Goal: Browse casually: Explore the website without a specific task or goal

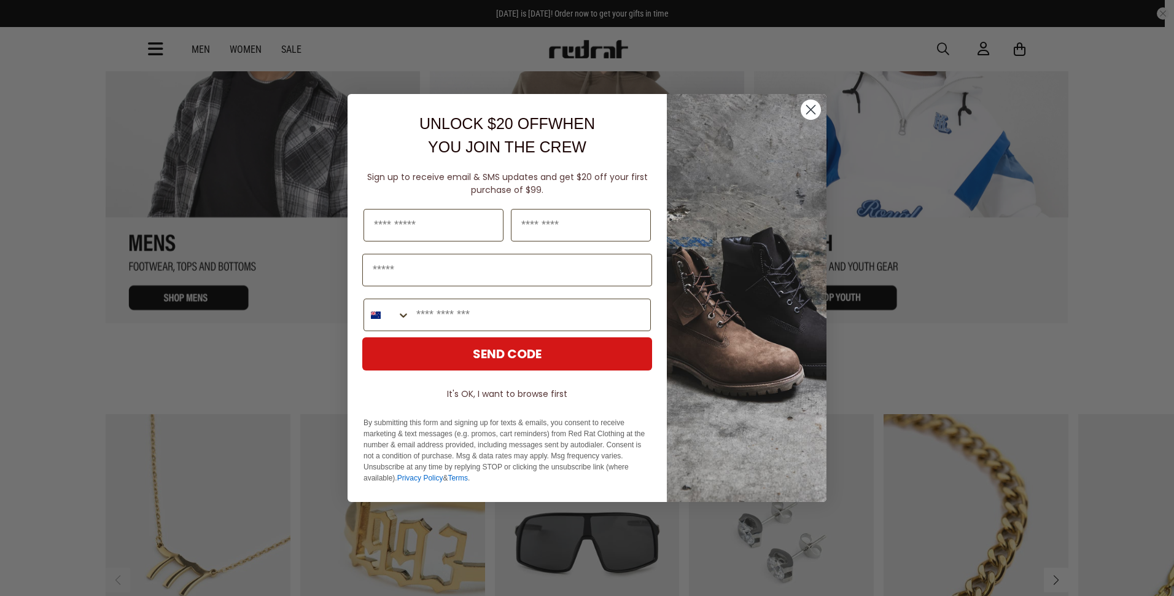
scroll to position [1628, 0]
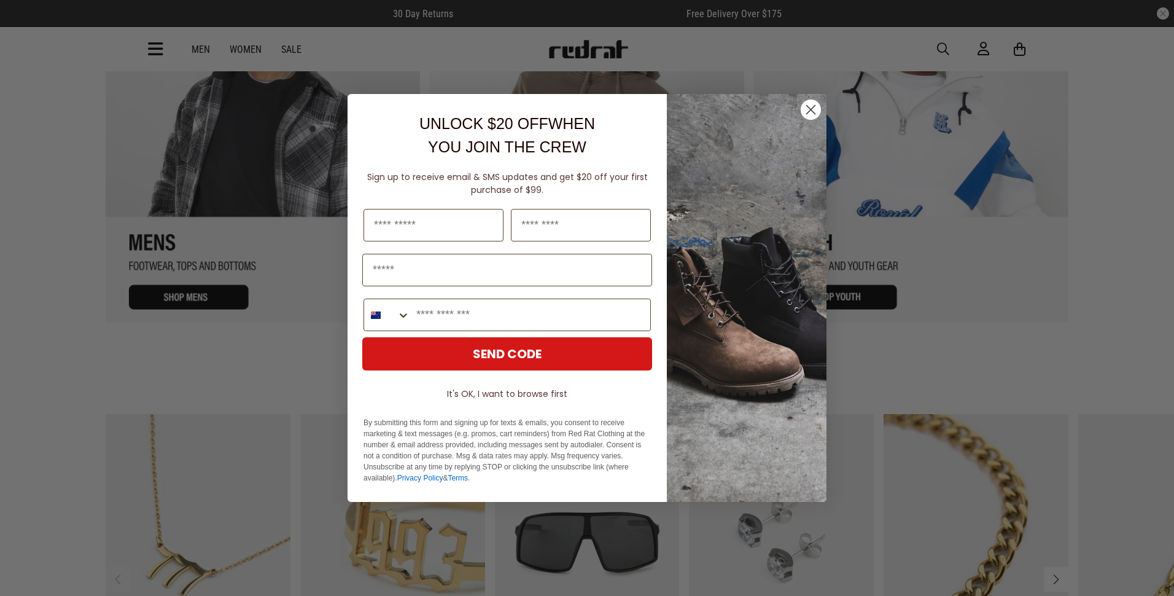
click at [810, 112] on circle "Close dialog" at bounding box center [811, 109] width 20 height 20
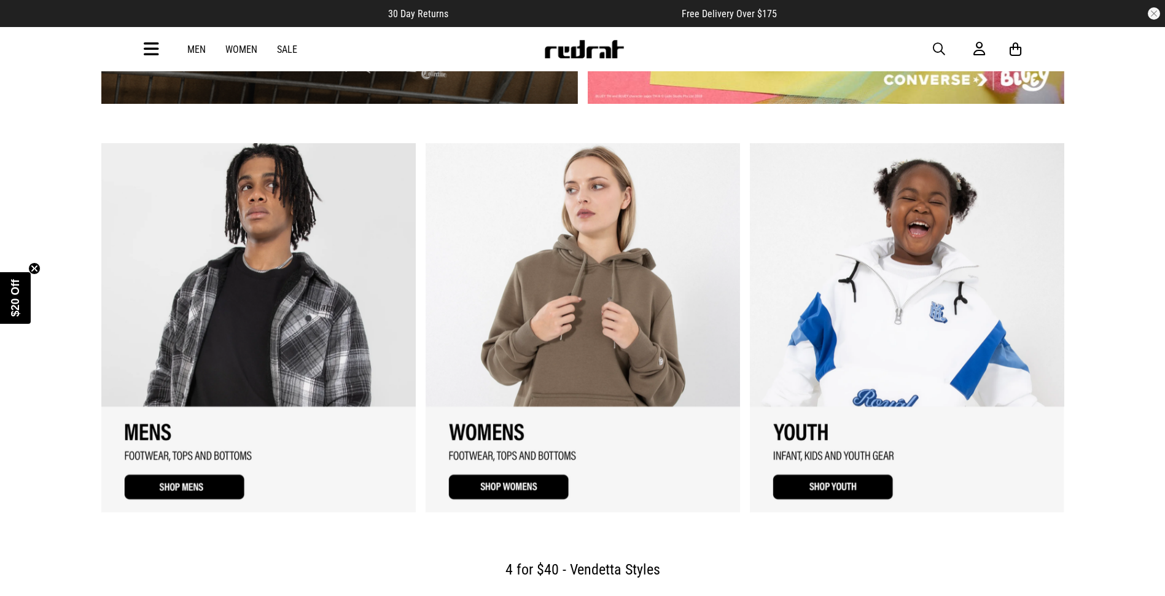
scroll to position [1431, 0]
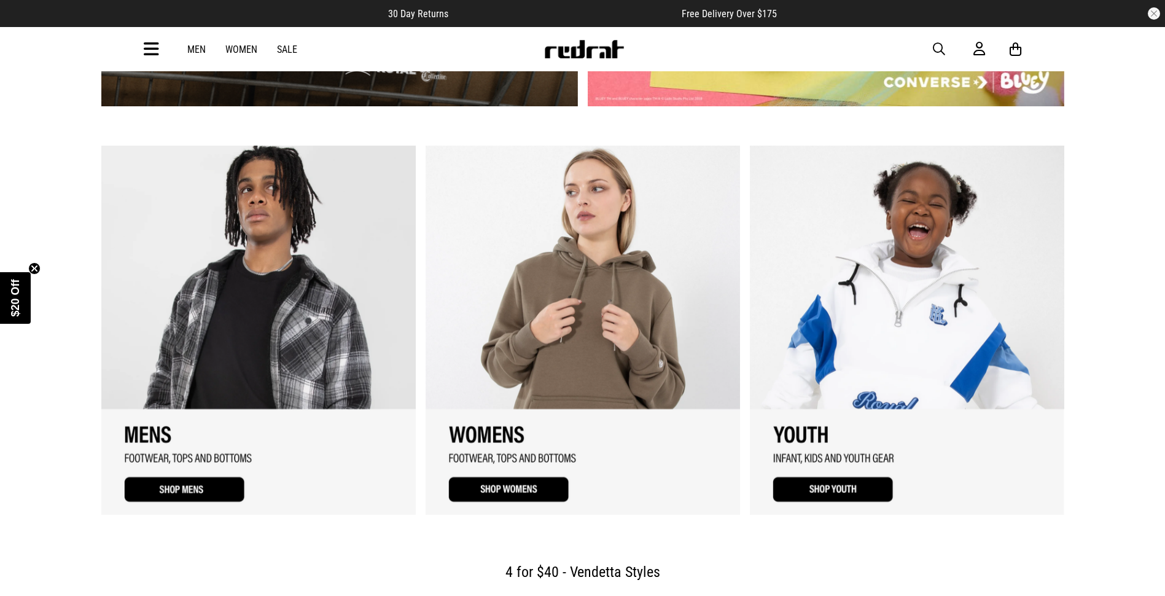
click at [527, 482] on link "2 / 3" at bounding box center [583, 330] width 314 height 368
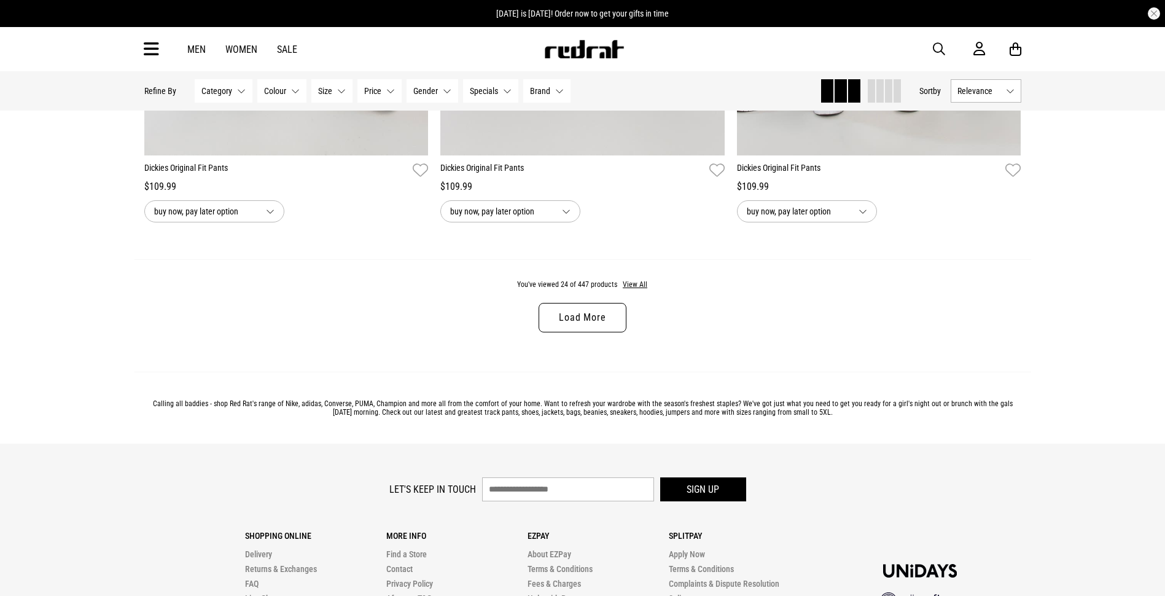
scroll to position [3867, 0]
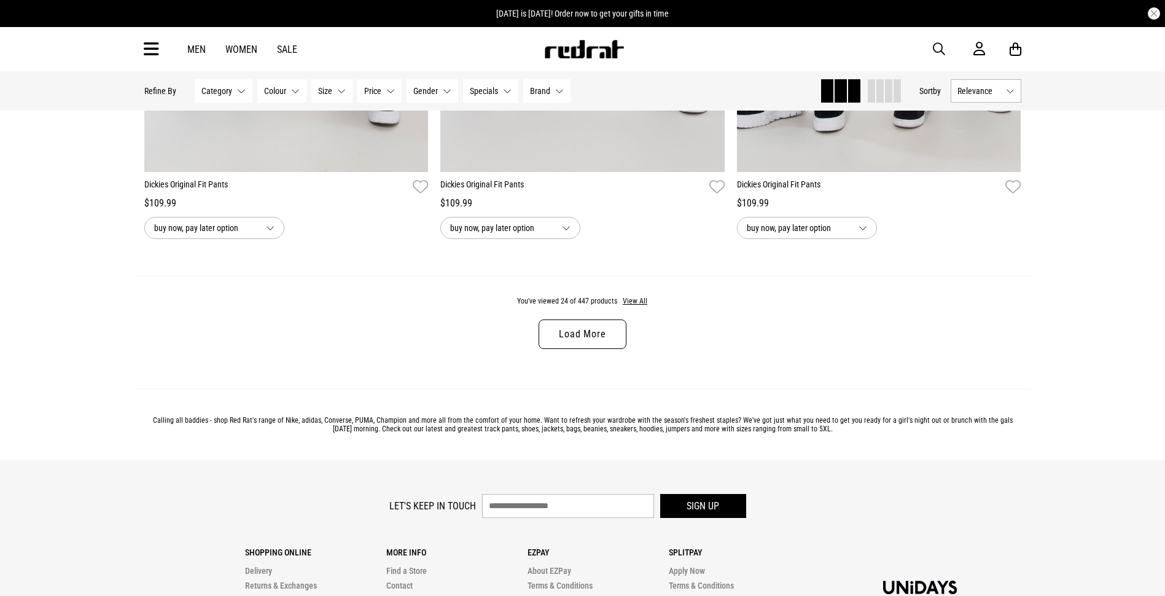
click at [594, 330] on link "Load More" at bounding box center [582, 333] width 87 height 29
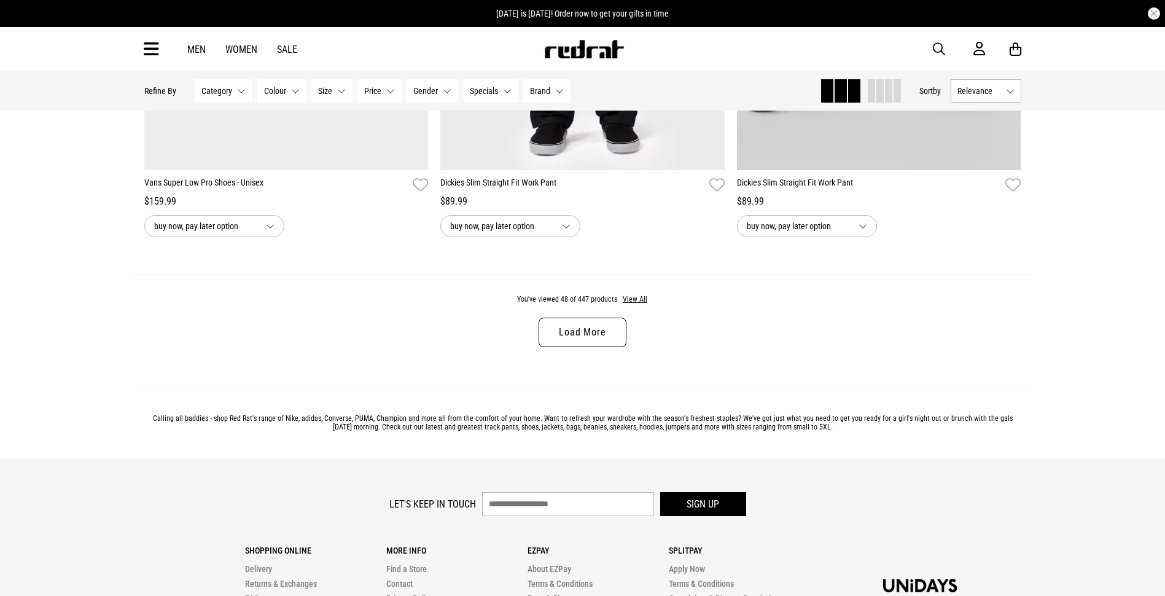
scroll to position [7778, 0]
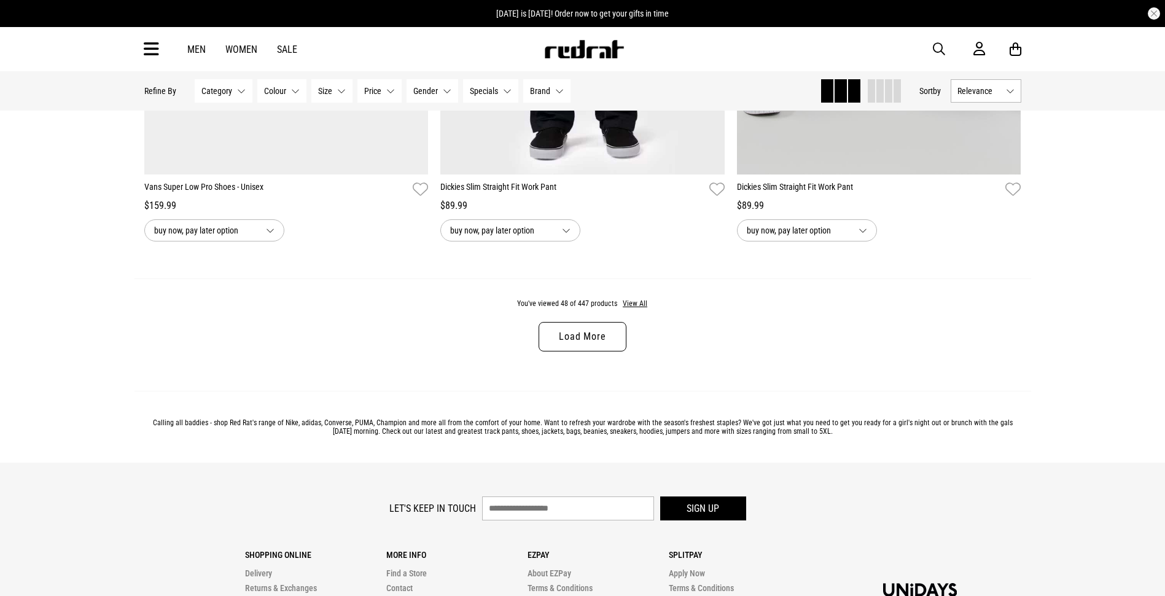
click at [555, 351] on link "Load More" at bounding box center [582, 336] width 87 height 29
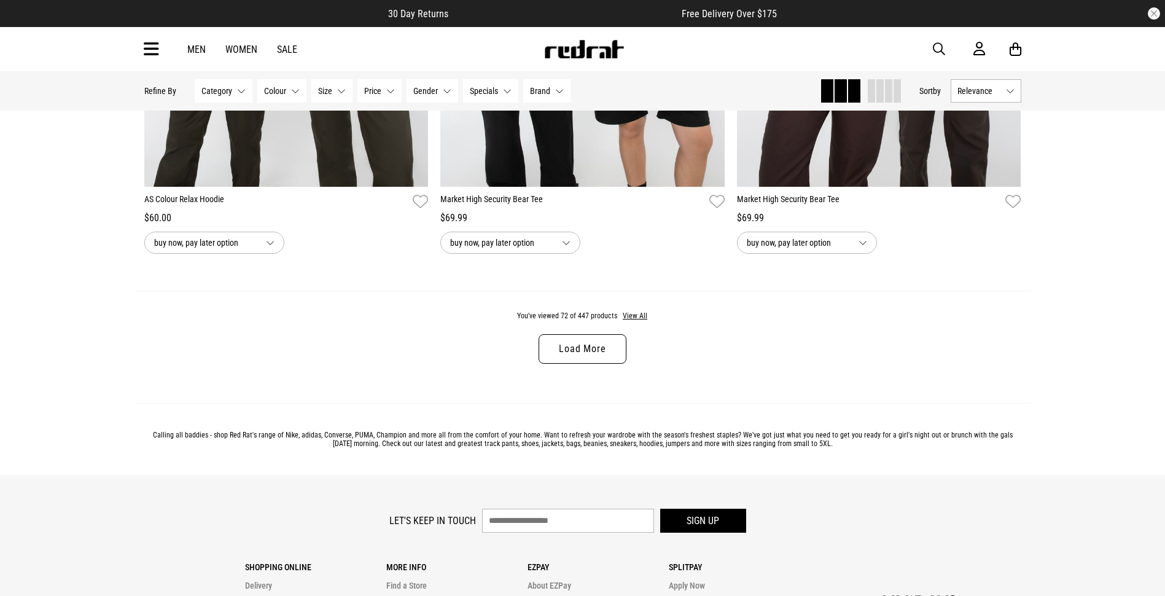
scroll to position [11681, 0]
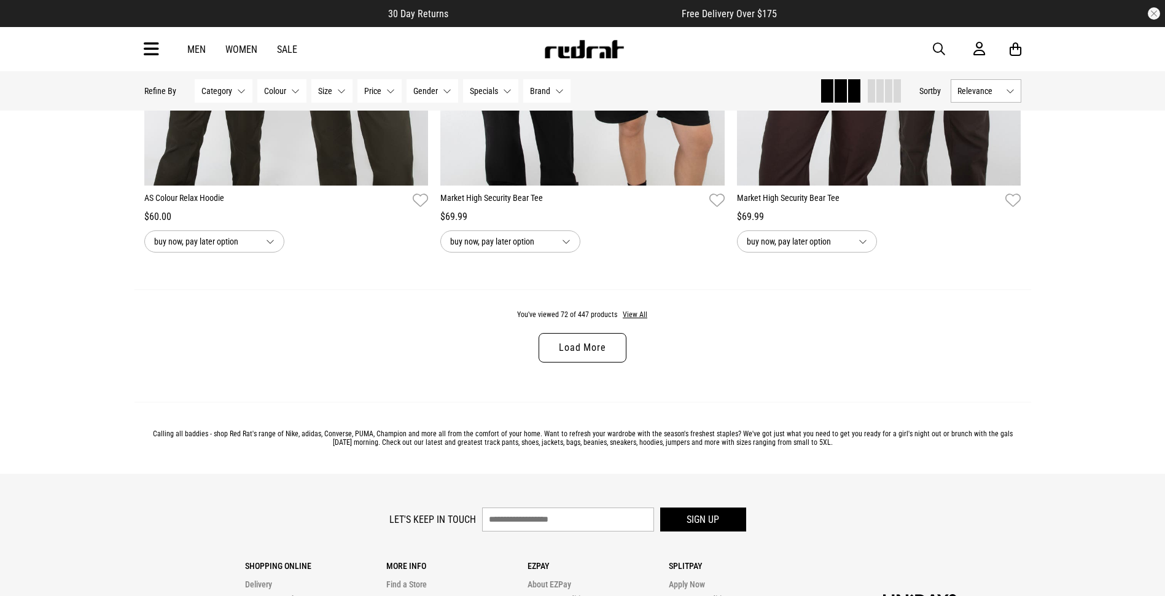
click at [596, 362] on link "Load More" at bounding box center [582, 347] width 87 height 29
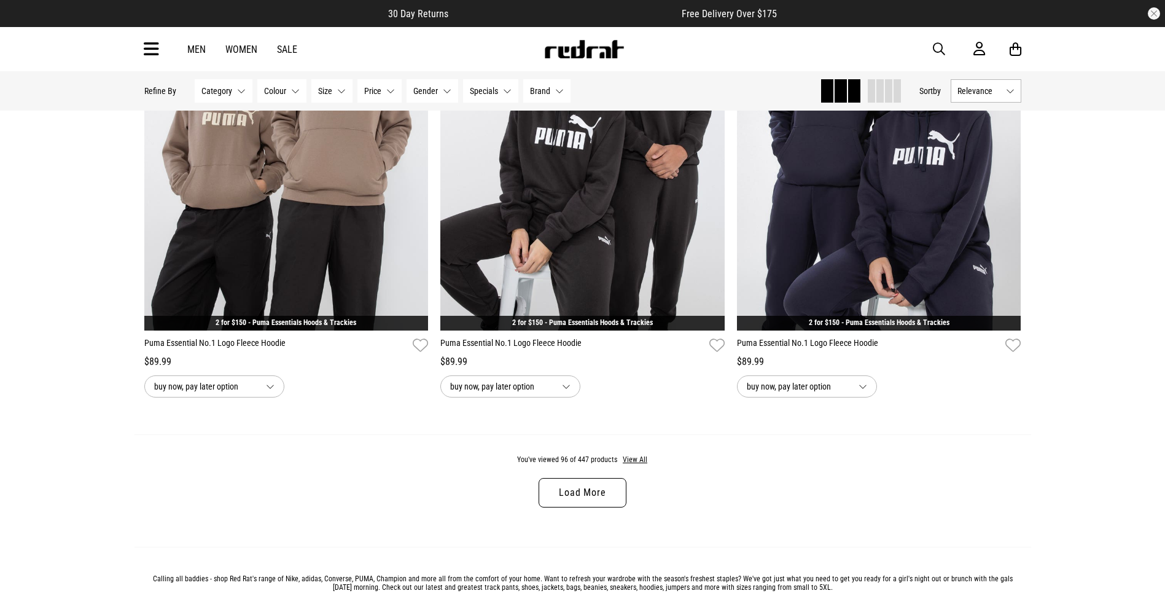
scroll to position [15450, 0]
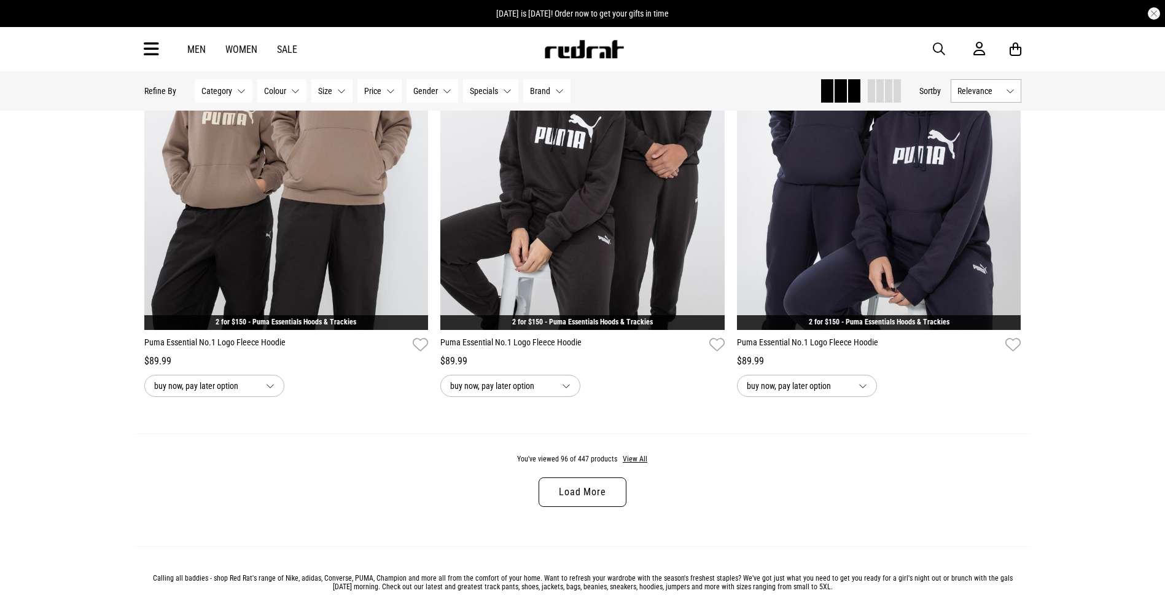
click at [492, 98] on button "Specials None selected" at bounding box center [490, 90] width 55 height 23
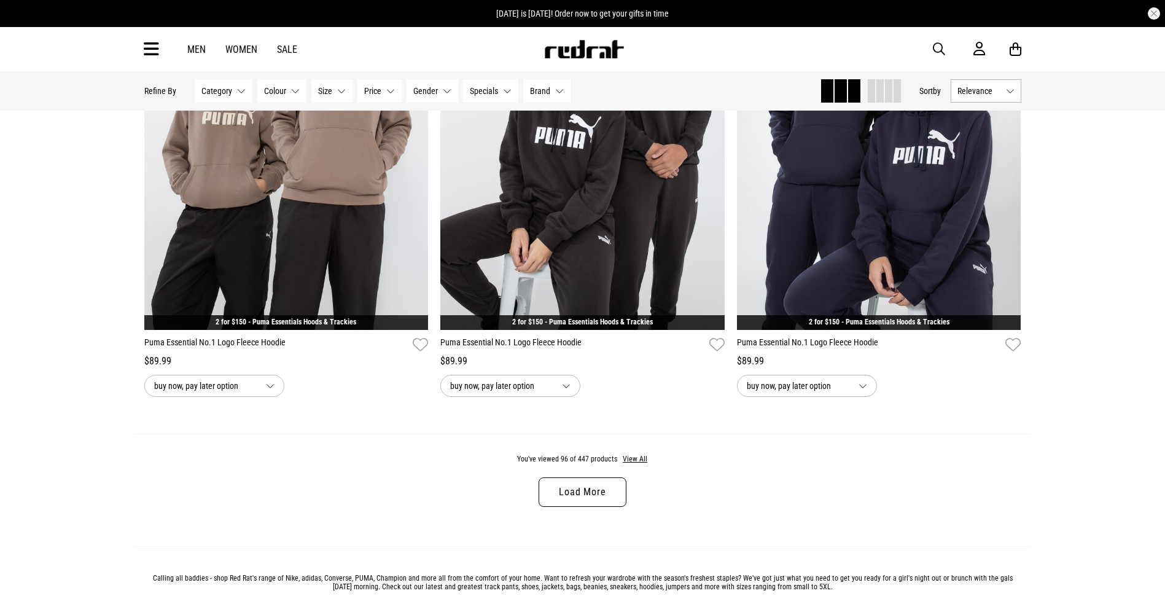
click at [574, 504] on link "Load More" at bounding box center [582, 491] width 87 height 29
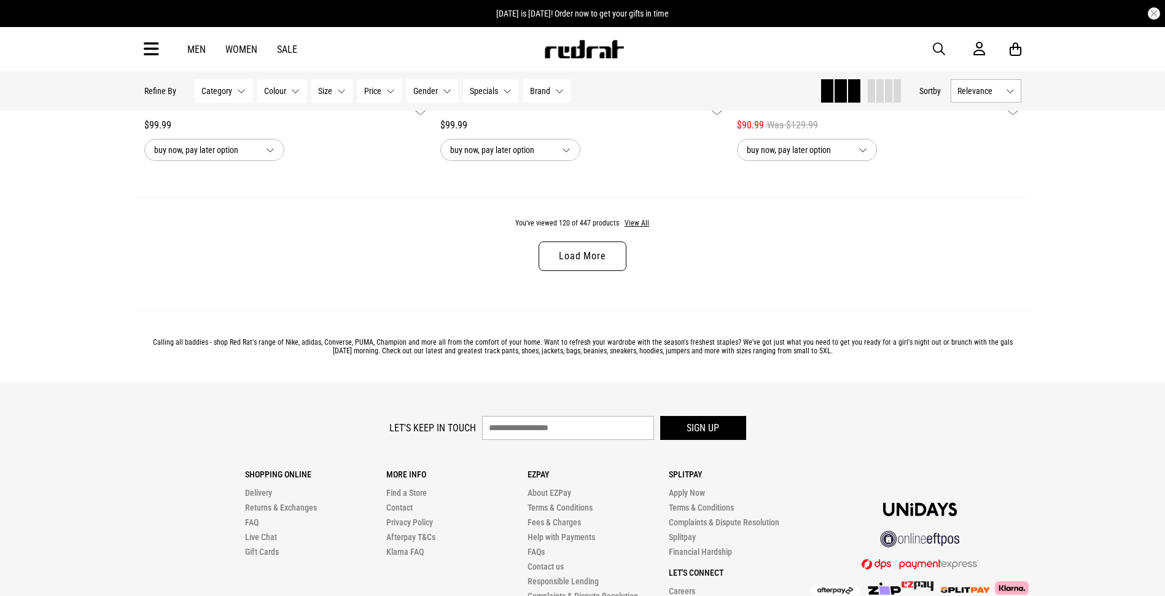
scroll to position [19596, 0]
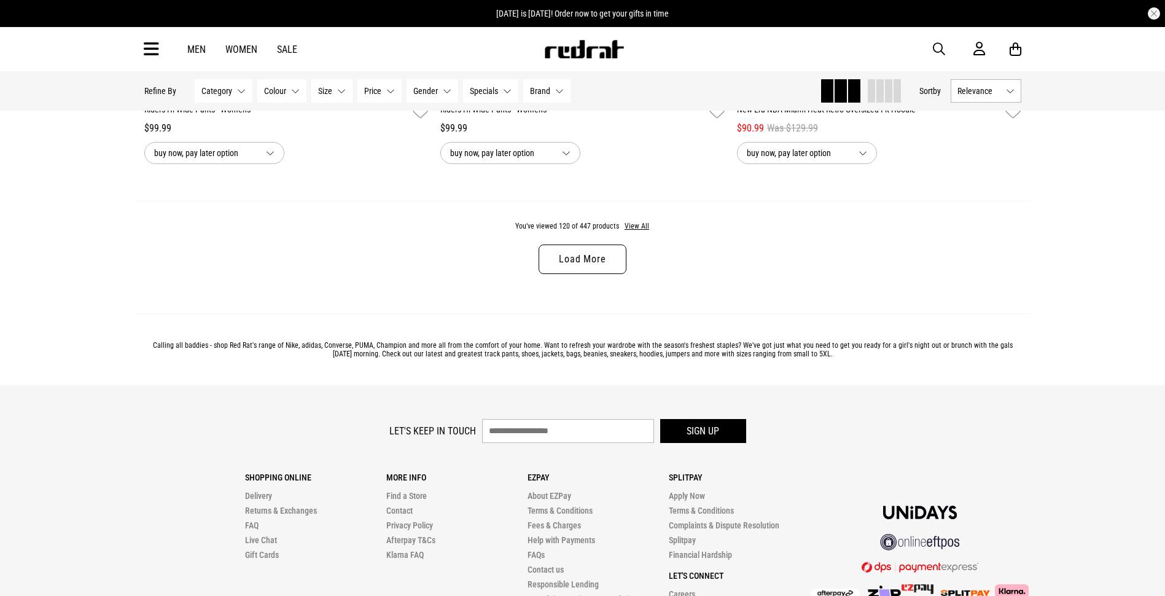
click at [588, 274] on link "Load More" at bounding box center [582, 258] width 87 height 29
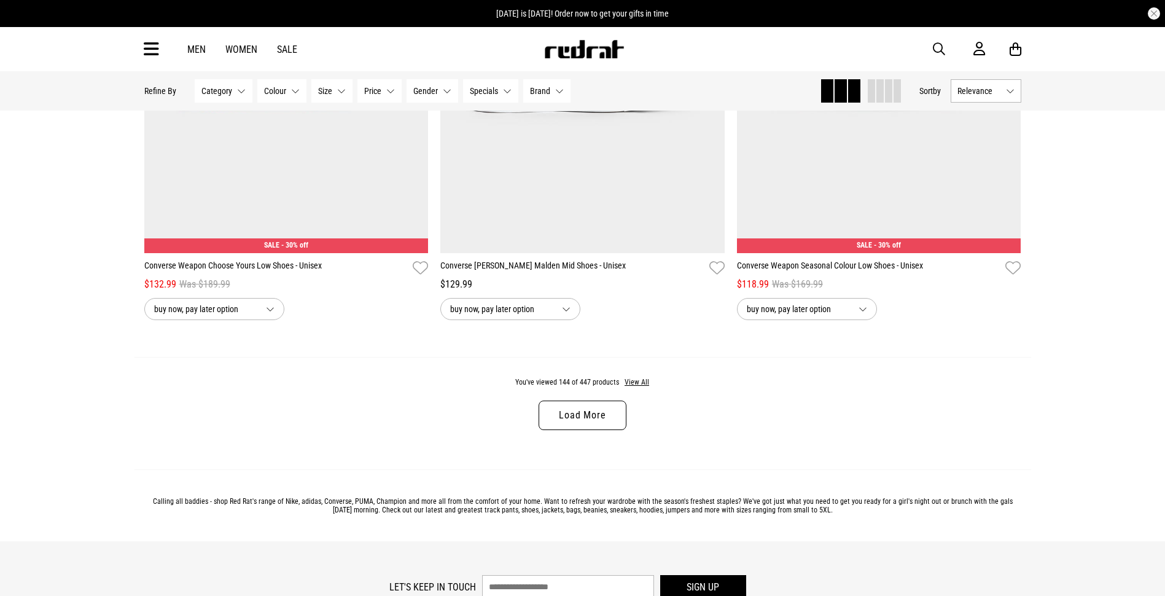
scroll to position [23356, 0]
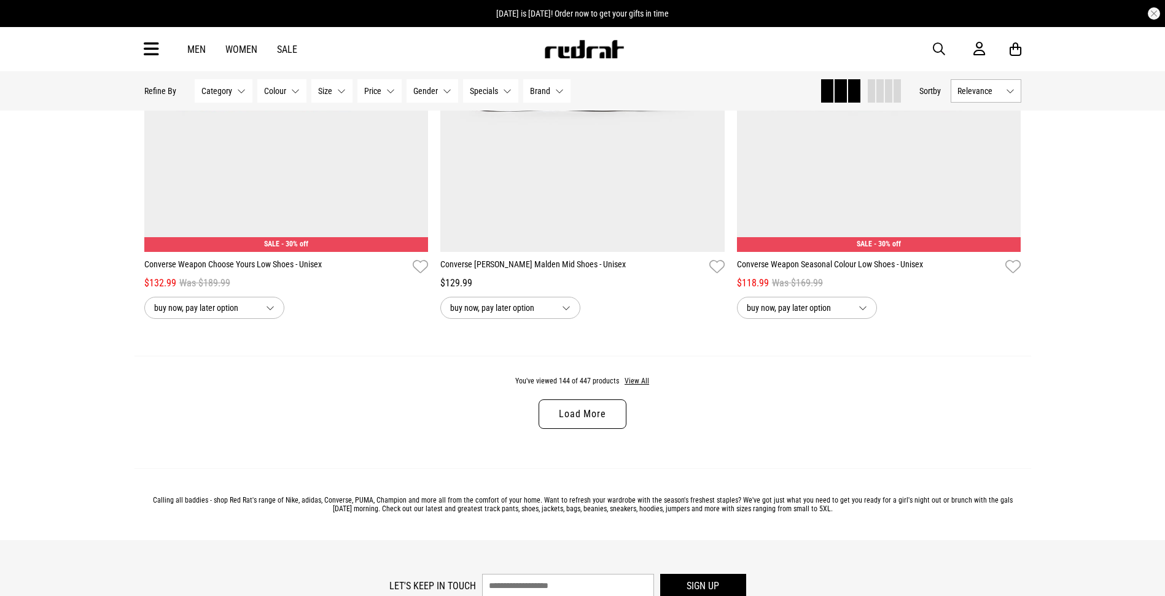
click at [593, 429] on link "Load More" at bounding box center [582, 413] width 87 height 29
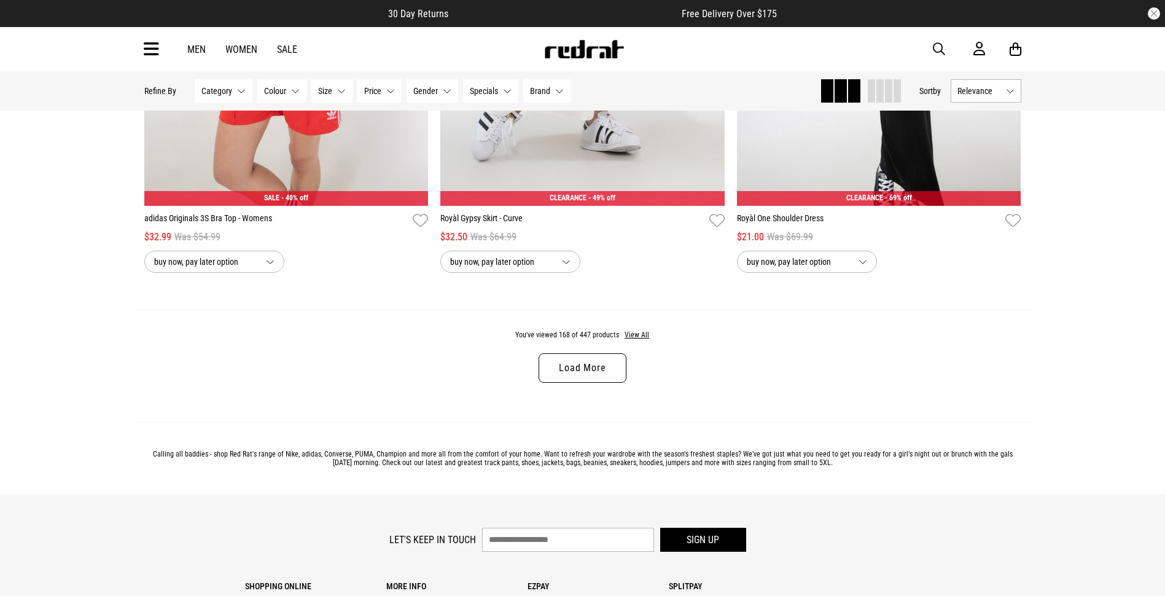
scroll to position [27337, 0]
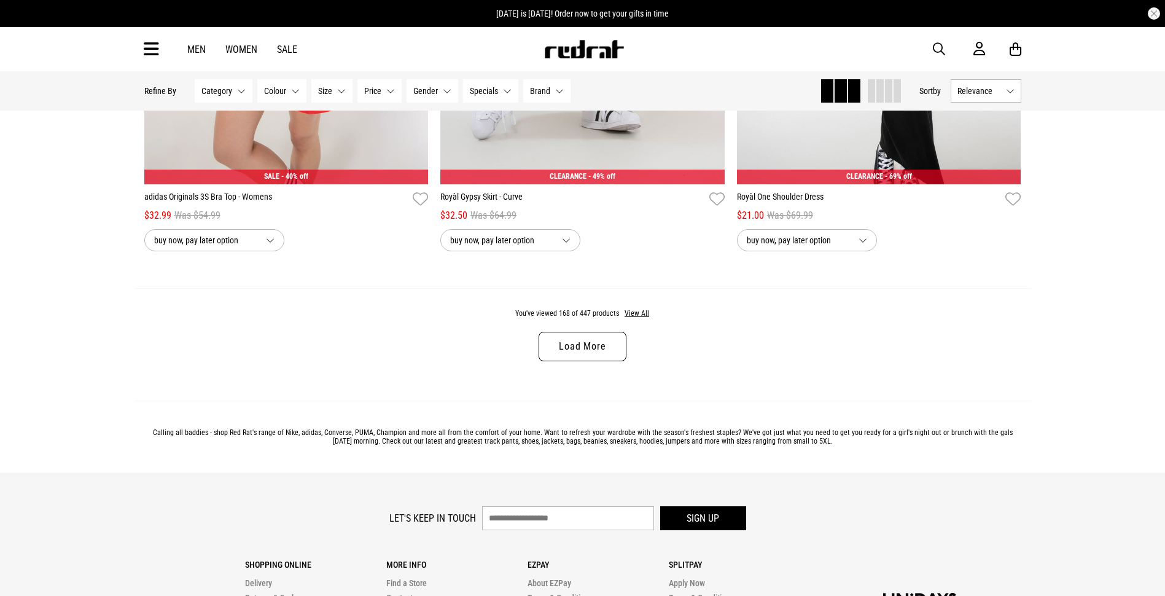
click at [587, 361] on link "Load More" at bounding box center [582, 346] width 87 height 29
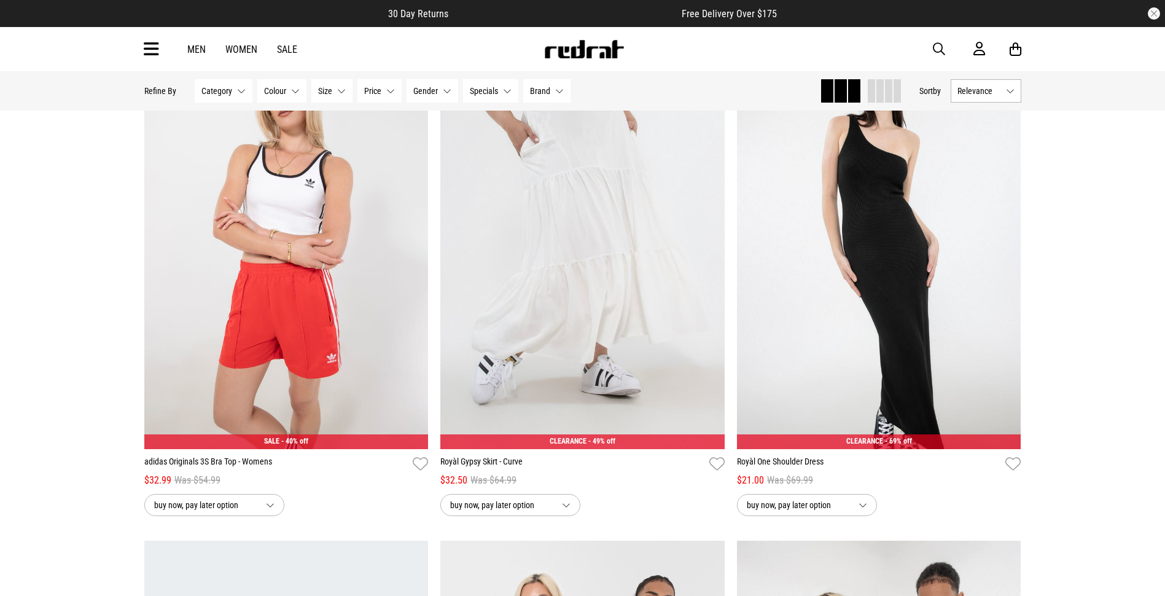
scroll to position [27075, 0]
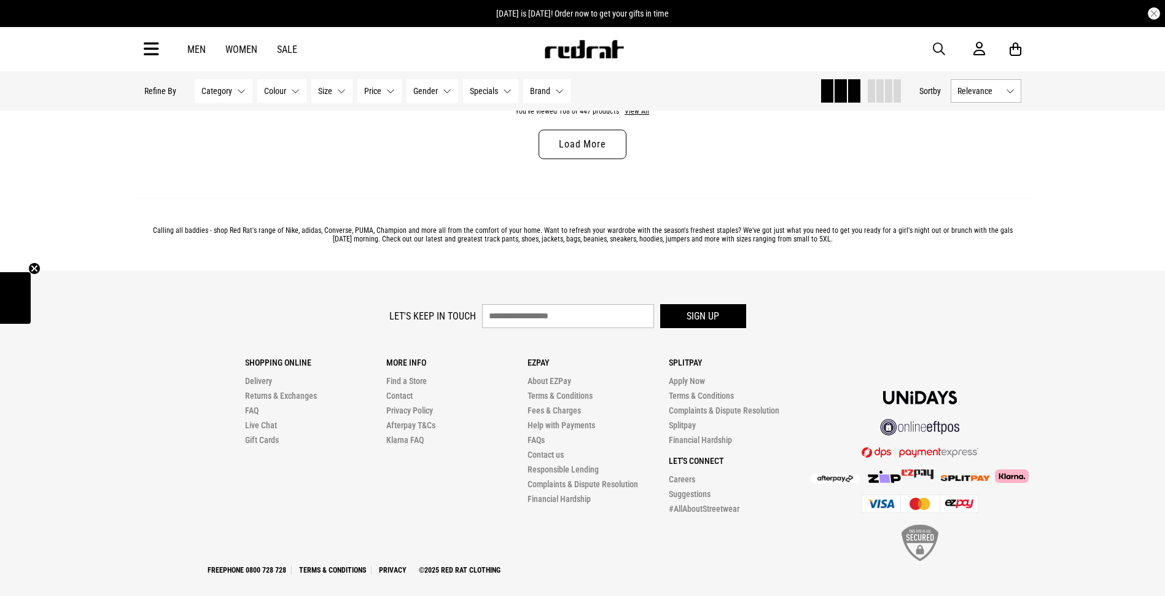
scroll to position [3942, 0]
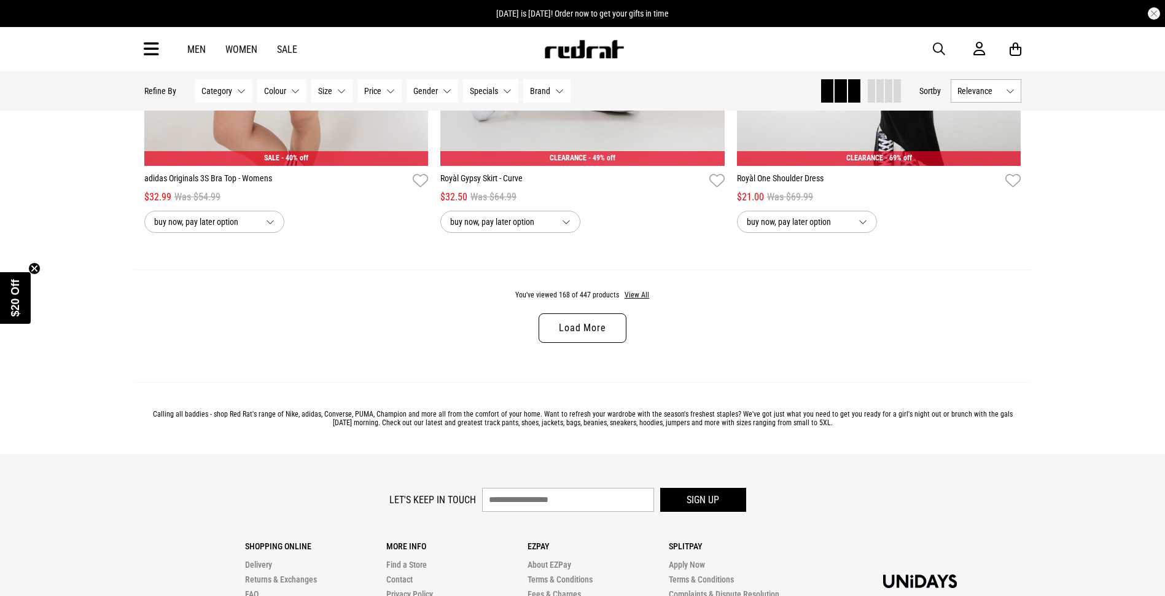
click at [576, 321] on link "Load More" at bounding box center [582, 327] width 87 height 29
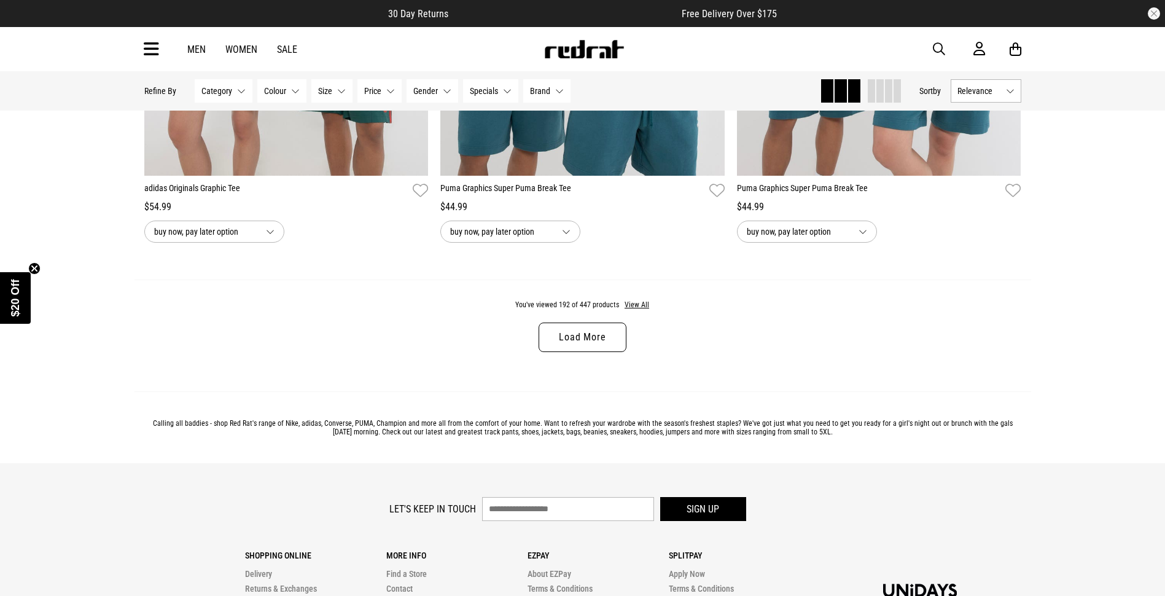
scroll to position [7850, 0]
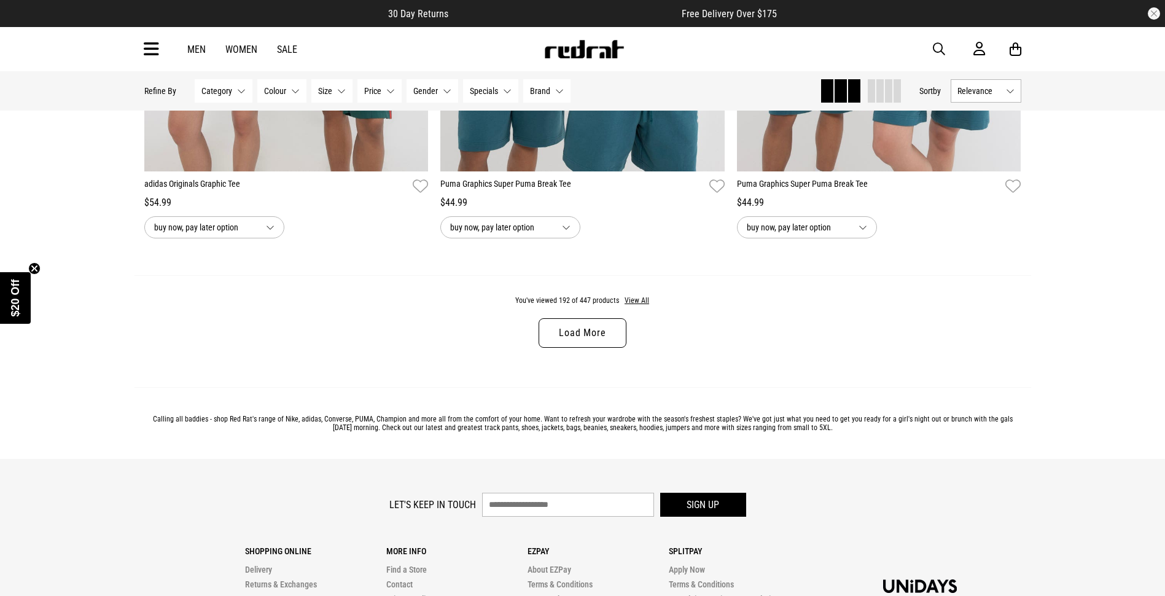
click at [593, 344] on link "Load More" at bounding box center [582, 332] width 87 height 29
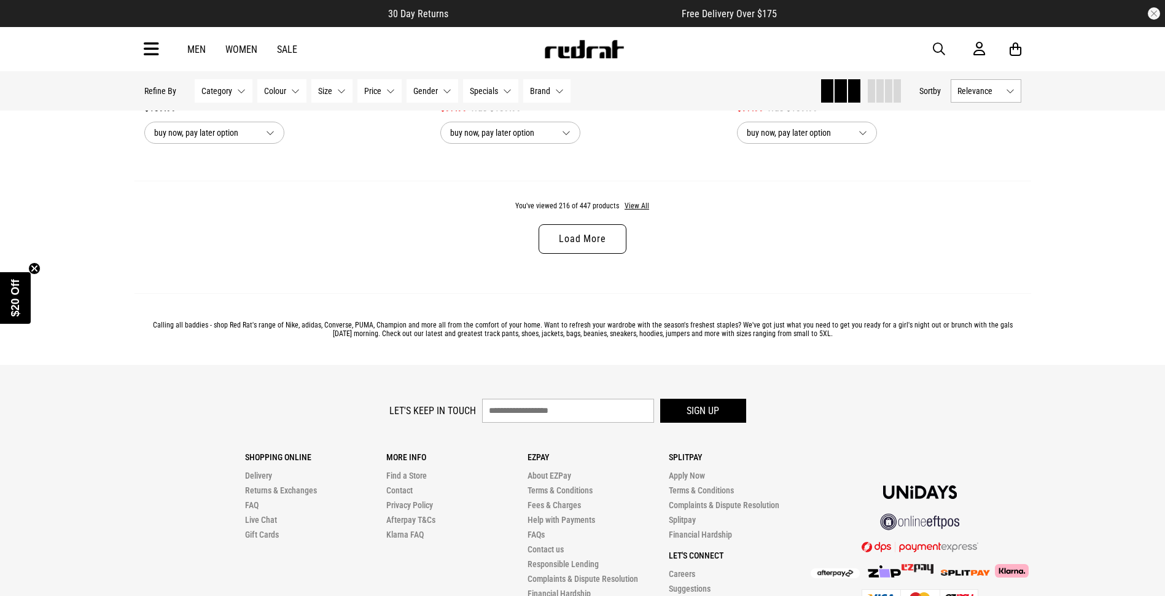
scroll to position [11863, 0]
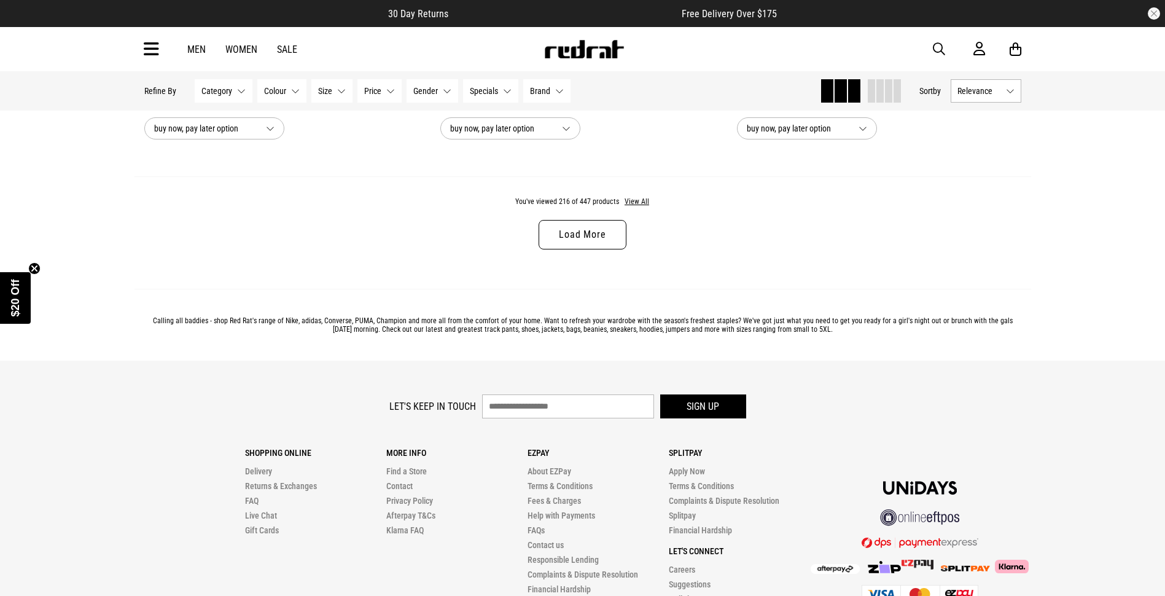
click at [587, 243] on link "Load More" at bounding box center [582, 234] width 87 height 29
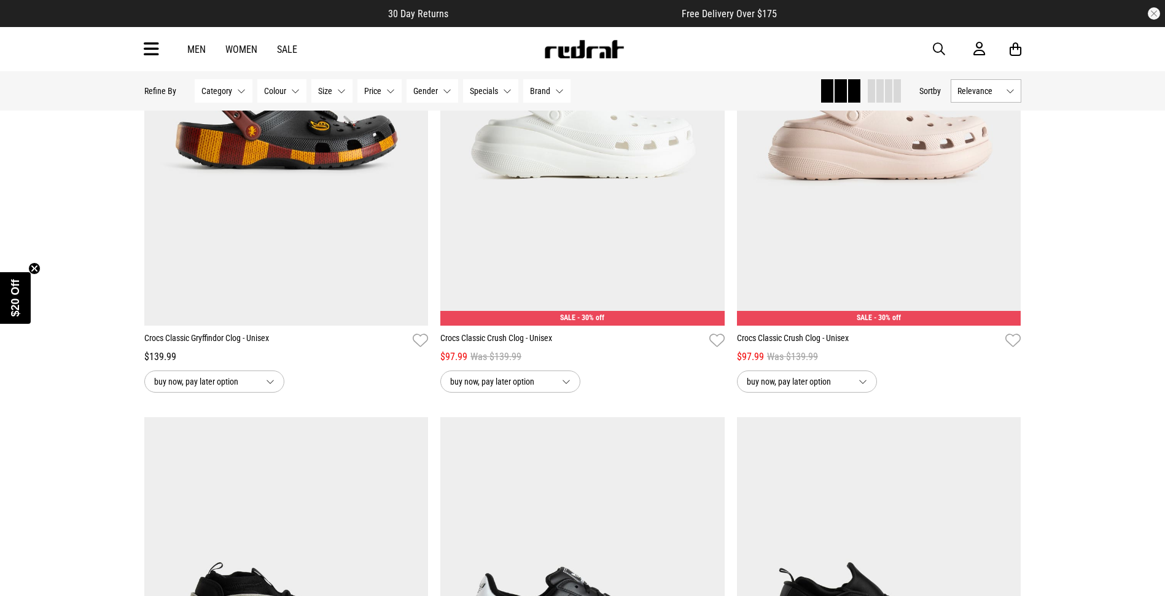
scroll to position [11571, 0]
